Goal: Information Seeking & Learning: Learn about a topic

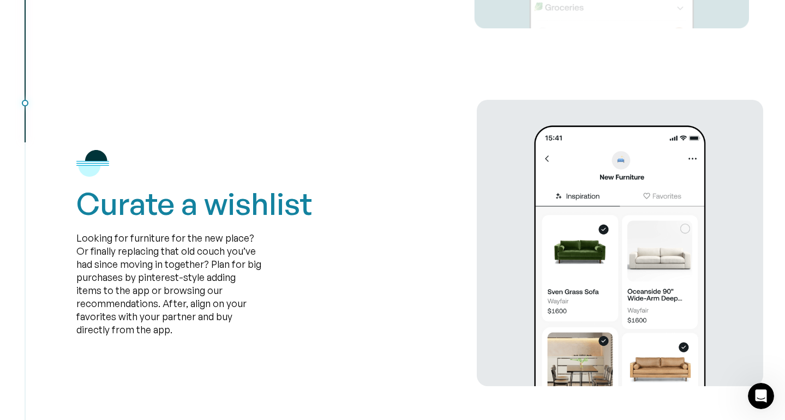
scroll to position [2280, 0]
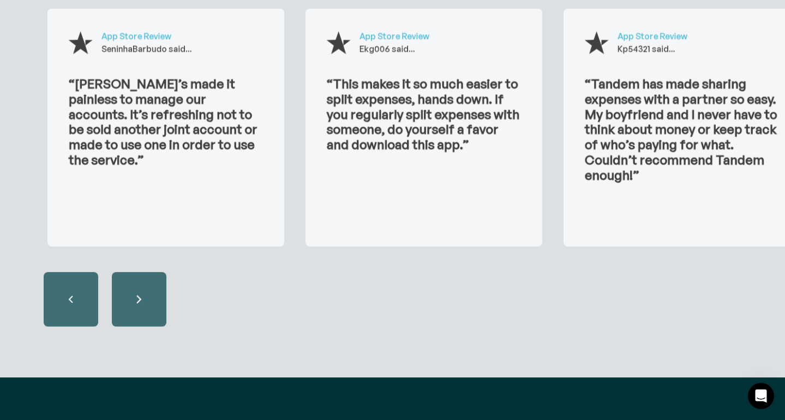
scroll to position [3707, 0]
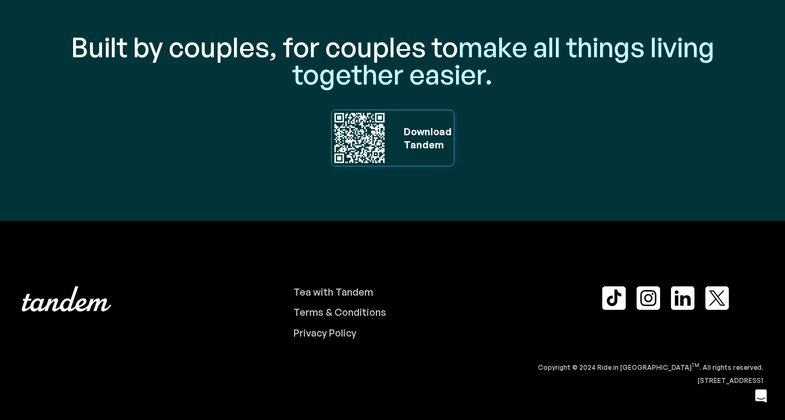
click at [684, 303] on img at bounding box center [682, 297] width 23 height 23
click at [321, 288] on div "Tea with Tandem" at bounding box center [333, 292] width 80 height 12
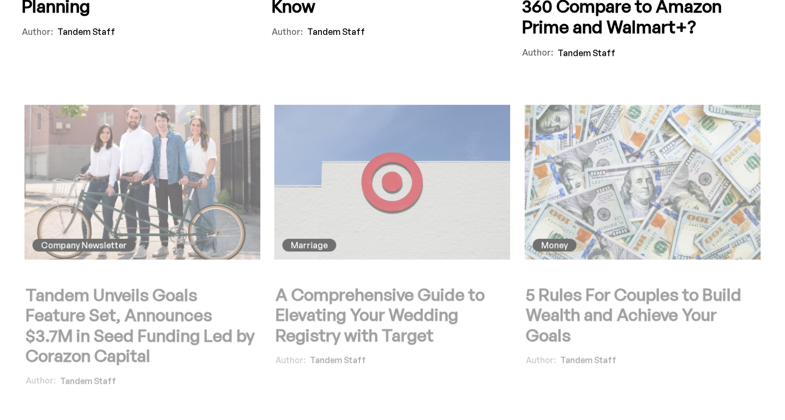
scroll to position [3297, 0]
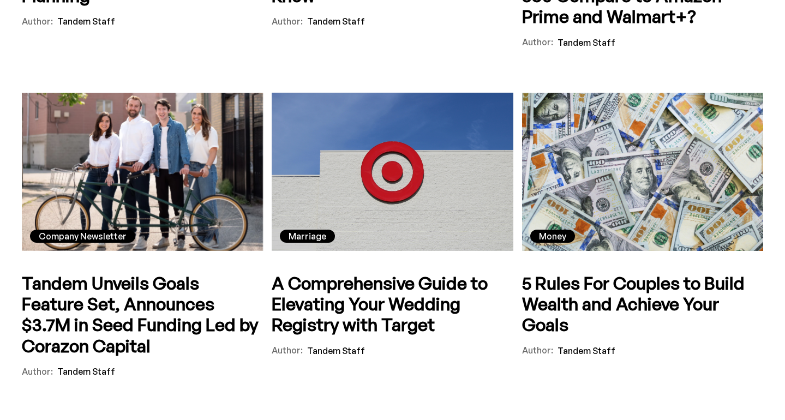
click at [149, 308] on h5 "Tandem Unveils Goals Feature Set, Announces $3.7M in Seed Funding Led by Corazo…" at bounding box center [142, 315] width 241 height 84
